Goal: Obtain resource: Obtain resource

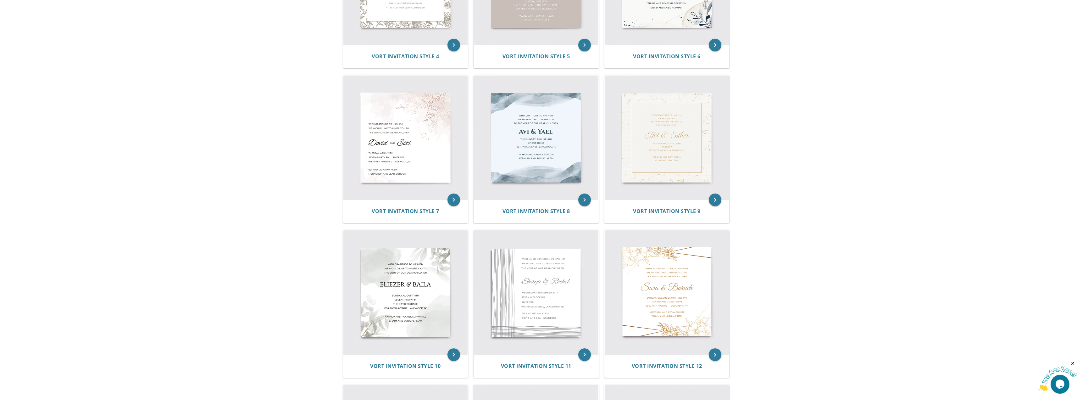
scroll to position [377, 0]
click at [538, 118] on img at bounding box center [536, 137] width 125 height 125
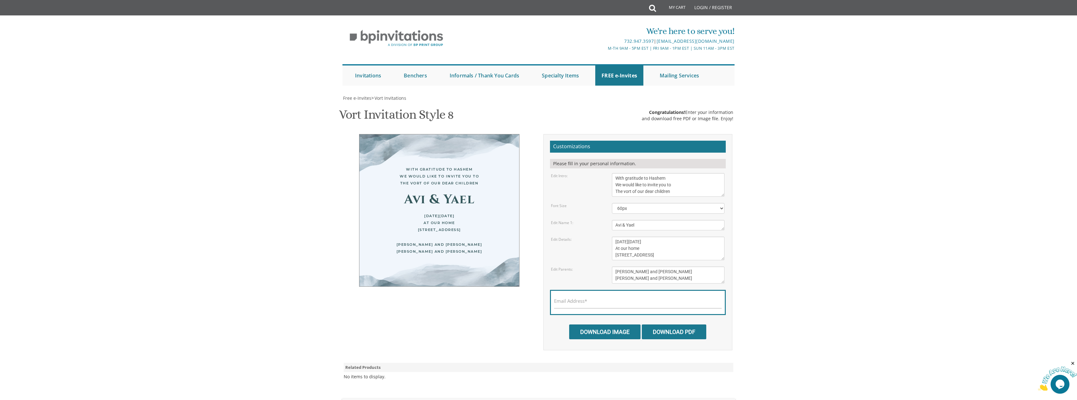
click at [469, 221] on div "This Sunday, August 15th At our home 1094 Park Avenue, Lakewood, NJ" at bounding box center [439, 222] width 135 height 21
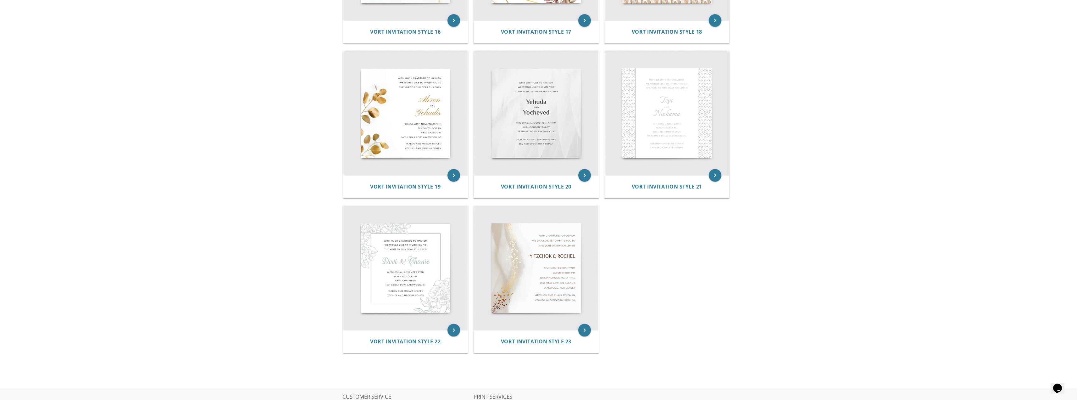
scroll to position [1107, 0]
